Goal: Task Accomplishment & Management: Use online tool/utility

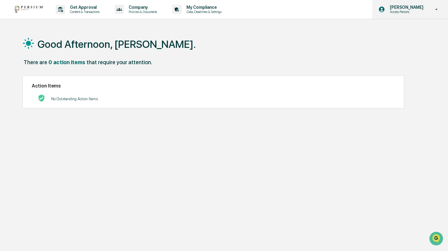
click at [421, 11] on p "Access Persons" at bounding box center [405, 12] width 41 height 4
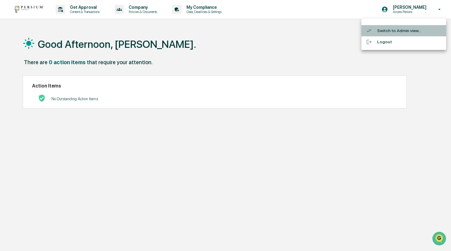
click at [384, 32] on li "Switch to Admin view..." at bounding box center [403, 30] width 85 height 11
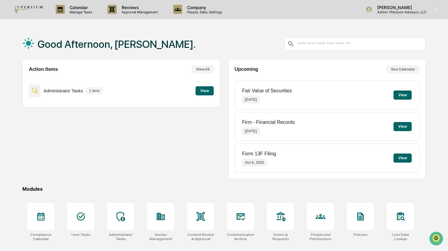
click at [401, 125] on button "View" at bounding box center [402, 126] width 18 height 9
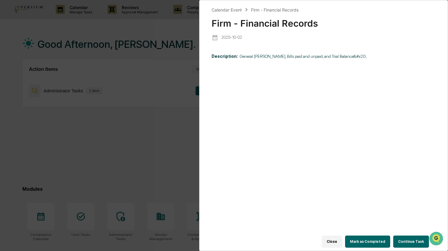
click at [399, 242] on button "Continue Task" at bounding box center [411, 241] width 36 height 12
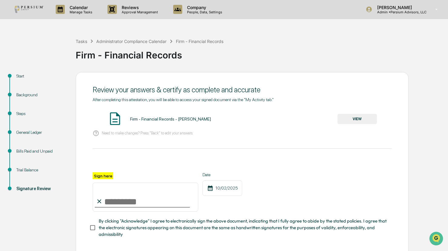
click at [372, 123] on button "VIEW" at bounding box center [356, 119] width 39 height 10
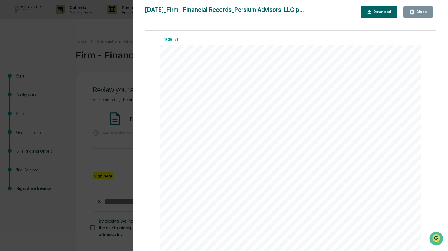
click at [412, 10] on icon "button" at bounding box center [412, 12] width 5 height 5
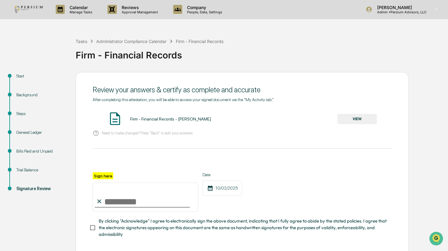
click at [103, 202] on input "Sign here" at bounding box center [146, 196] width 106 height 29
type input "**********"
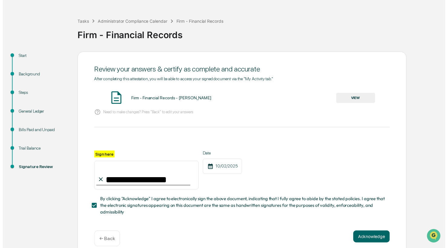
scroll to position [30, 0]
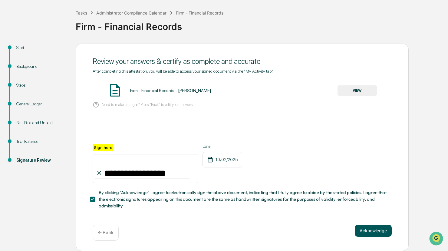
click at [380, 229] on button "Acknowledge" at bounding box center [373, 231] width 37 height 12
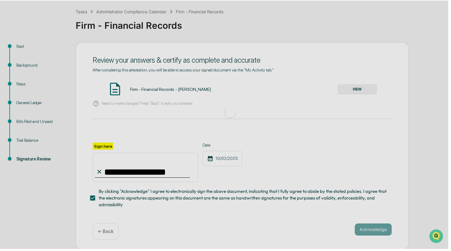
scroll to position [0, 0]
